Goal: Task Accomplishment & Management: Manage account settings

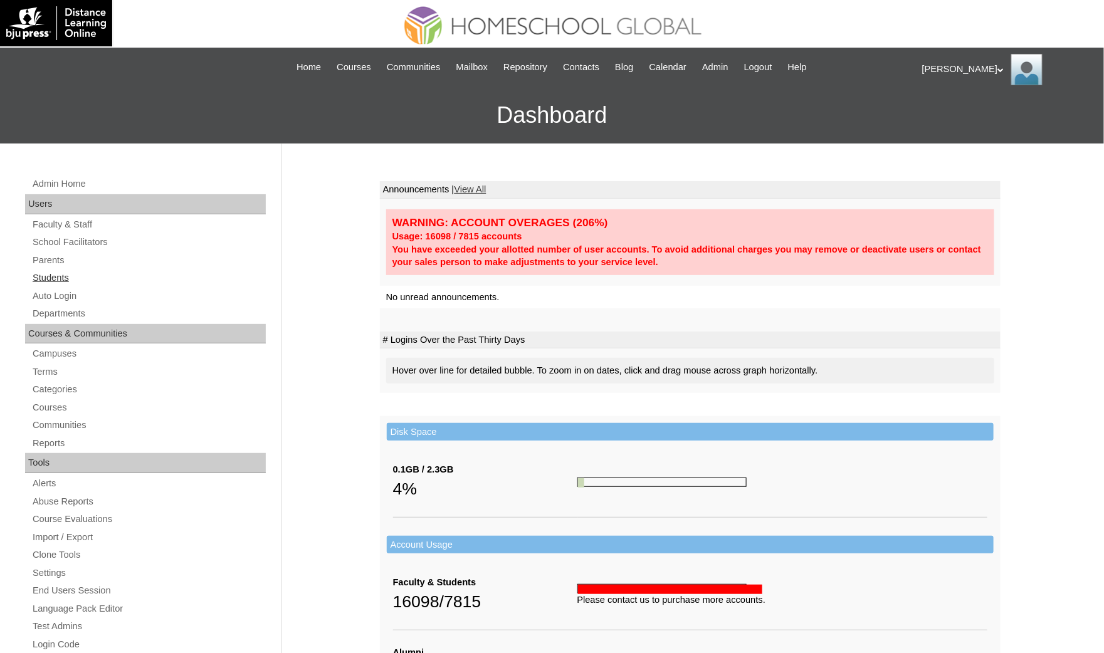
click at [71, 270] on link "Students" at bounding box center [148, 278] width 234 height 16
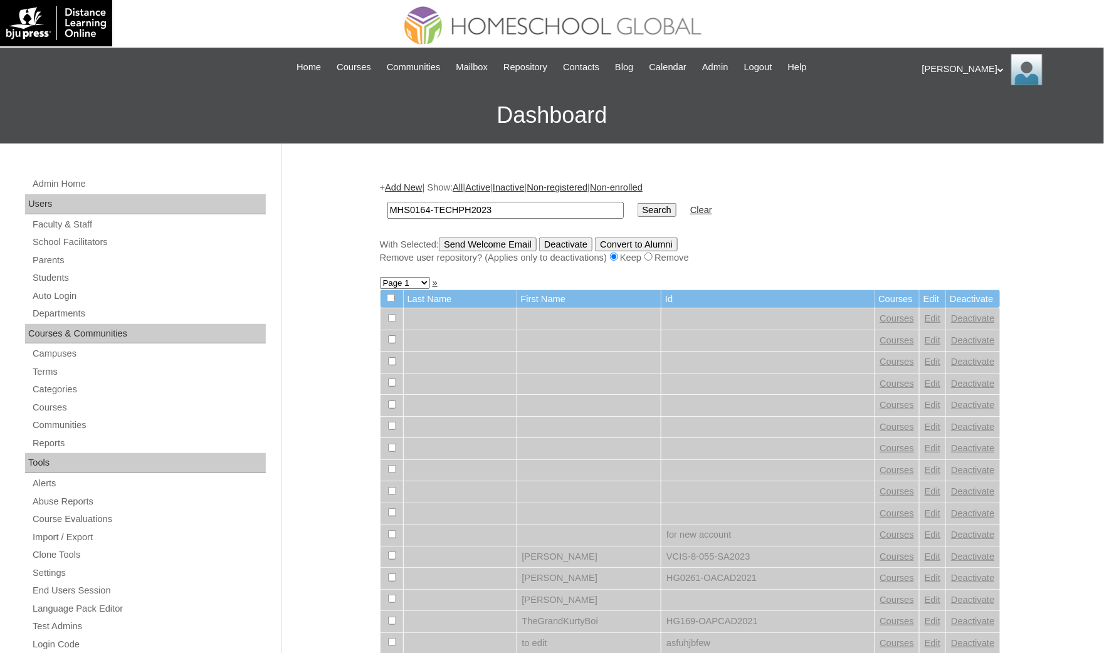
type input "MHS0164-TECHPH2023"
click at [638, 203] on input "Search" at bounding box center [657, 210] width 39 height 14
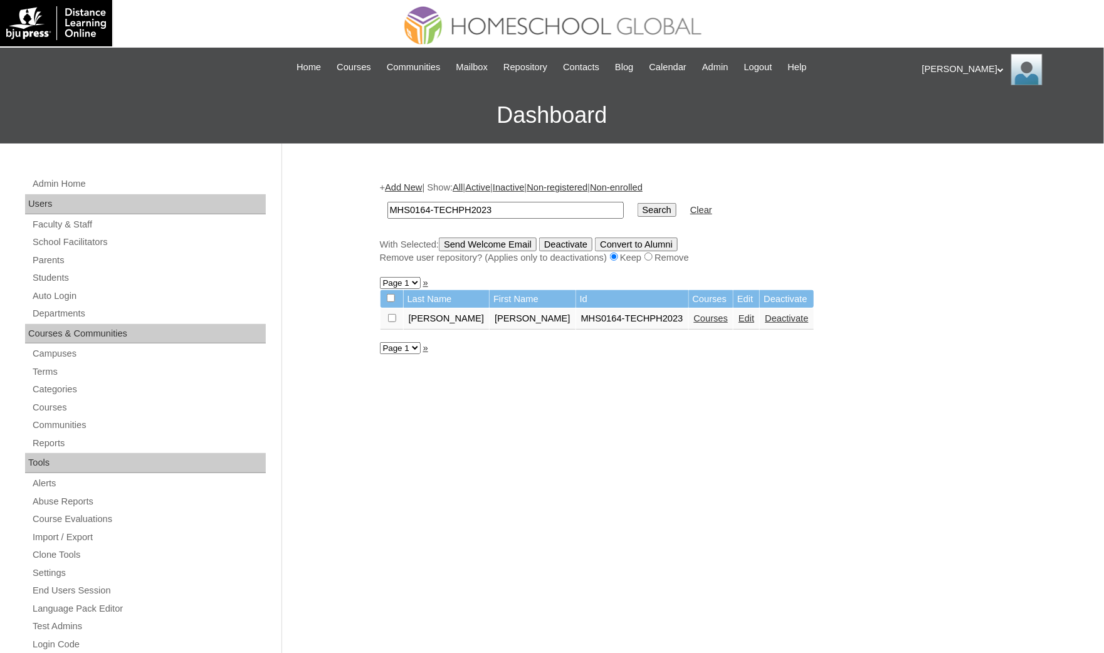
click at [738, 316] on link "Edit" at bounding box center [746, 318] width 16 height 10
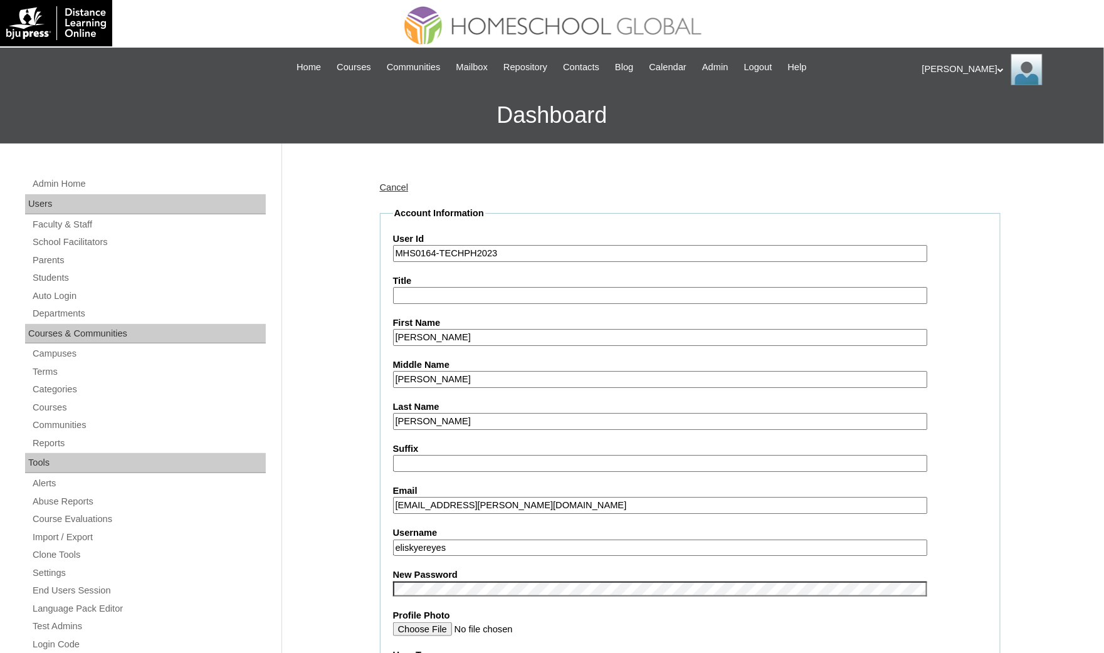
drag, startPoint x: 386, startPoint y: 527, endPoint x: 328, endPoint y: 522, distance: 57.2
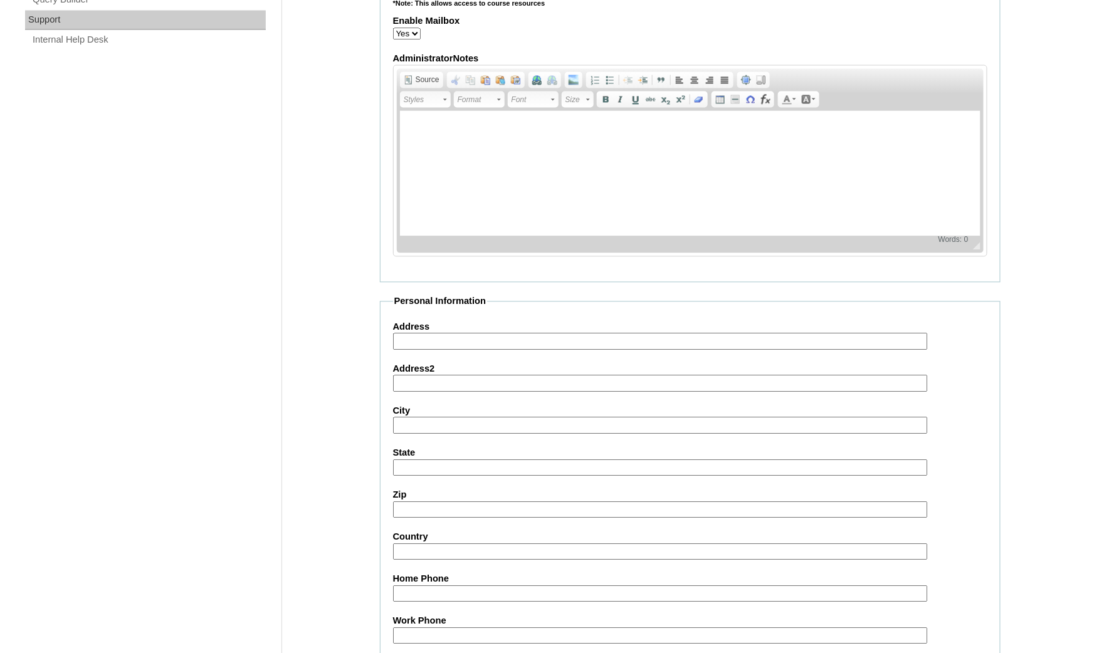
scroll to position [1223, 0]
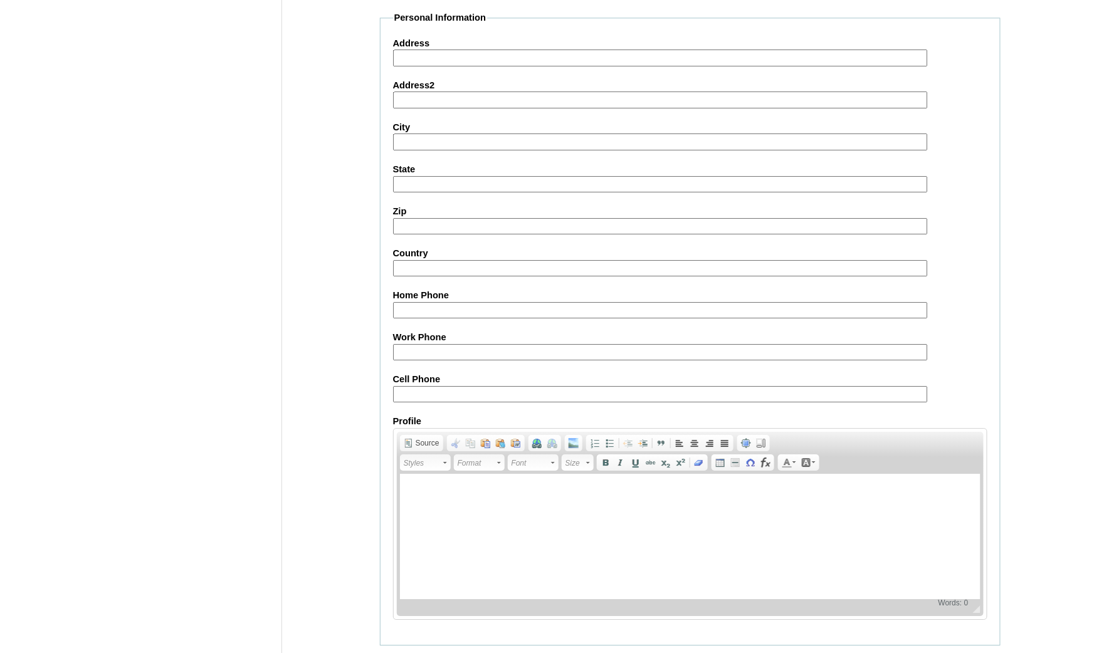
click at [404, 658] on input "Submit" at bounding box center [399, 665] width 39 height 14
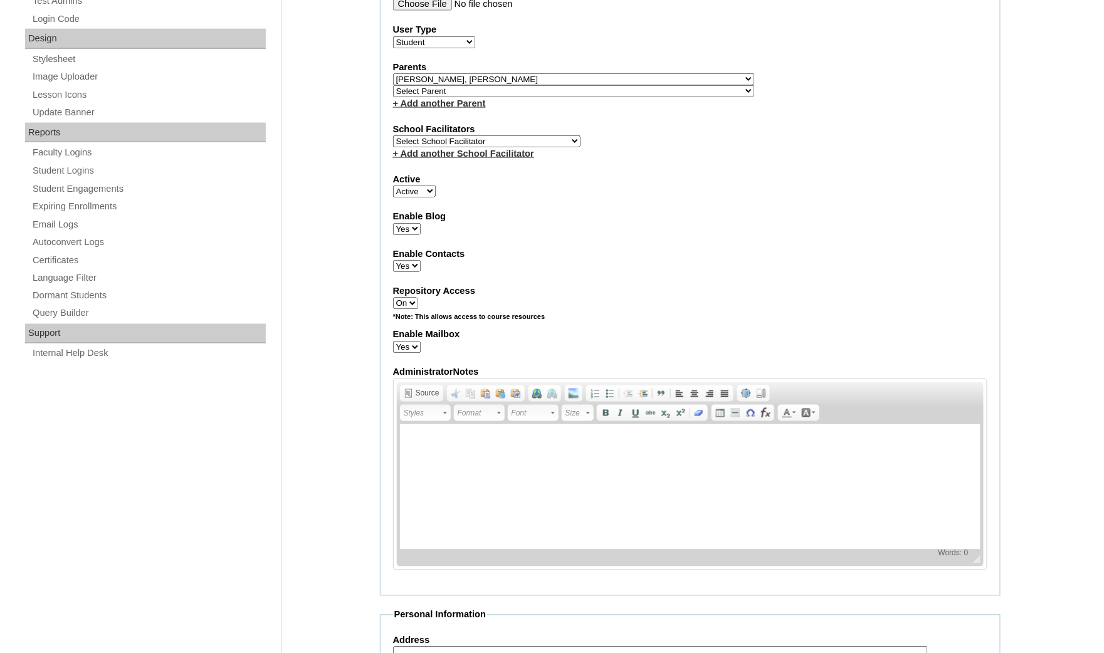
scroll to position [471, 0]
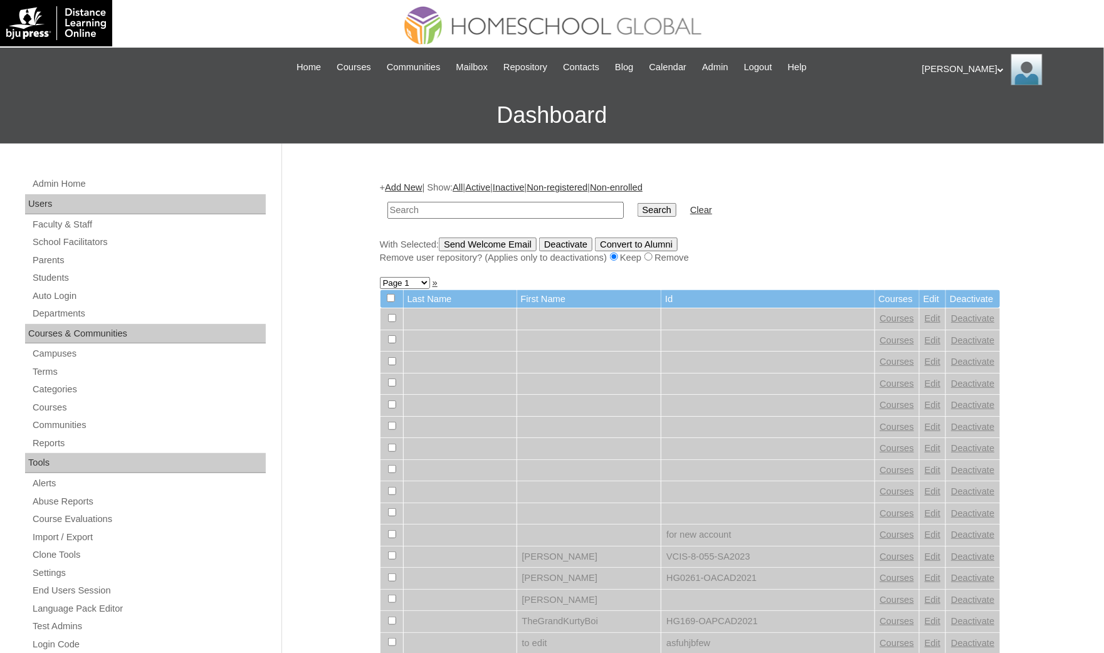
click at [938, 70] on div "Ariane My Profile My Settings Logout" at bounding box center [1006, 69] width 169 height 31
click at [941, 122] on span "Logout" at bounding box center [944, 117] width 25 height 9
